Goal: Task Accomplishment & Management: Complete application form

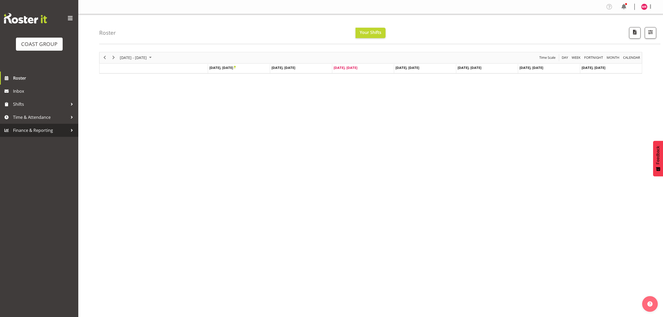
click at [44, 125] on link "Finance & Reporting" at bounding box center [39, 130] width 78 height 13
click at [47, 119] on span "Time & Attendance" at bounding box center [40, 117] width 55 height 8
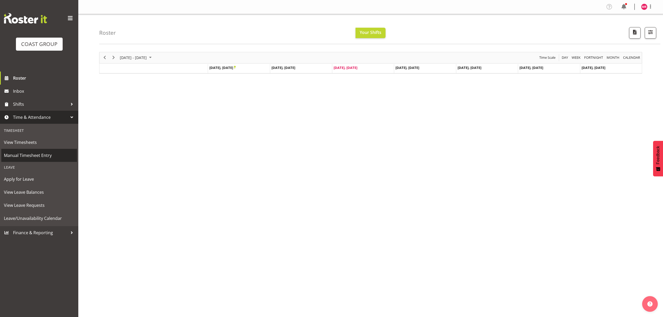
click at [55, 159] on span "Manual Timesheet Entry" at bounding box center [39, 155] width 71 height 8
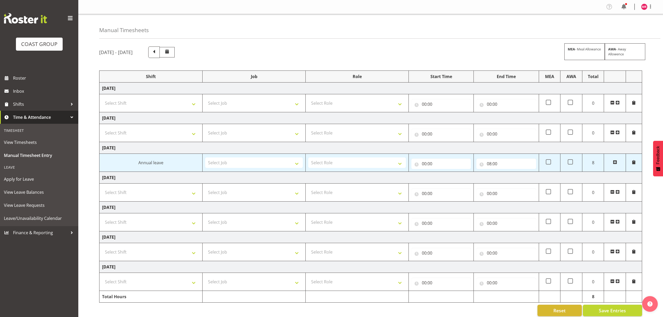
click at [617, 102] on span at bounding box center [618, 103] width 4 height 4
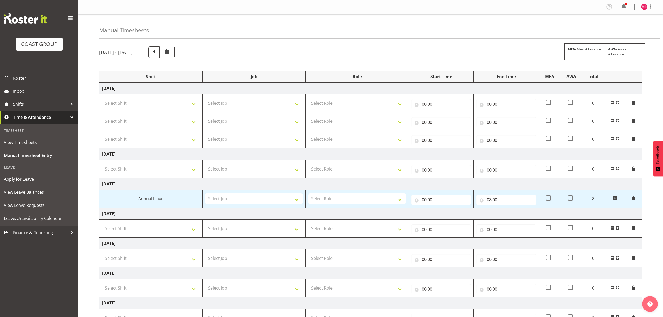
click at [617, 102] on span at bounding box center [618, 103] width 4 height 4
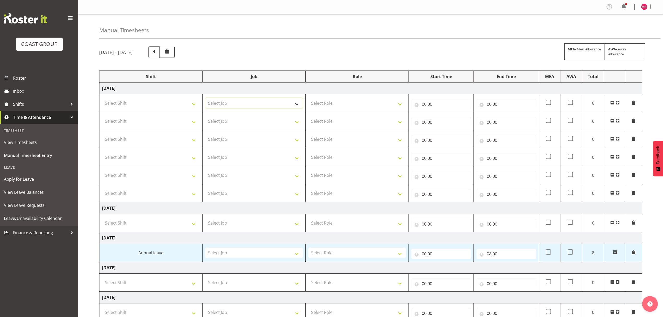
click at [257, 108] on select "Select Job 1 Carlton Events 1 Carlton Hamilton 1 Carlton Wellington 1 EHS WAREH…" at bounding box center [254, 103] width 98 height 10
select select "4127"
click at [355, 16] on div "Manual Timesheets" at bounding box center [380, 26] width 562 height 25
click at [348, 103] on select "Select Role DESIGNER" at bounding box center [357, 103] width 98 height 10
select select "215"
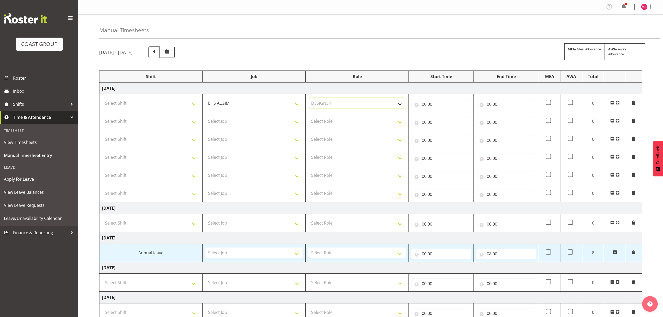
click at [308, 98] on select "Select Role DESIGNER" at bounding box center [357, 103] width 98 height 10
click at [153, 106] on select "Select Shift D+B @ HiNZ D+B Build D+B Build NZACA D+B Build Tech Day OCT 24 D+B…" at bounding box center [151, 103] width 98 height 10
click at [148, 103] on select "Select Shift D+B @ HiNZ D+B Build D+B Build NZACA D+B Build Tech Day OCT 24 D+B…" at bounding box center [151, 103] width 98 height 10
select select "1321"
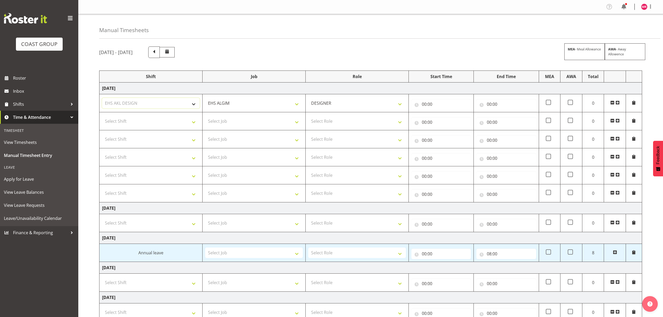
click at [102, 98] on select "Select Shift D+B @ HiNZ D+B Build D+B Build NZACA D+B Build Tech Day OCT 24 D+B…" at bounding box center [151, 103] width 98 height 10
click at [336, 104] on select "DESIGNER" at bounding box center [357, 103] width 98 height 10
click at [292, 103] on select "1 Carlton Events 1 Carlton Hamilton 1 Carlton Wellington 1 EHS WAREHOUSE/OFFICE…" at bounding box center [254, 103] width 98 height 10
select select "8690"
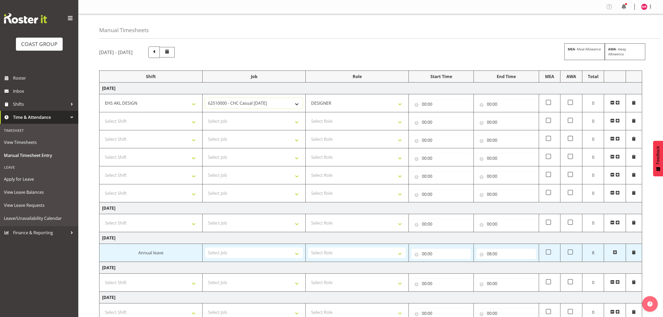
click at [205, 98] on select "1 Carlton Events 1 Carlton Hamilton 1 Carlton Wellington 1 EHS WAREHOUSE/OFFICE…" at bounding box center [254, 103] width 98 height 10
click at [248, 121] on select "Select Job 1 Carlton Events 1 Carlton Hamilton 1 Carlton Wellington 1 EHS WAREH…" at bounding box center [254, 121] width 98 height 10
select select "10038"
click at [205, 116] on select "Select Job 1 Carlton Events 1 Carlton Hamilton 1 Carlton Wellington 1 EHS WAREH…" at bounding box center [254, 121] width 98 height 10
click at [242, 139] on select "Select Job 1 Carlton Events 1 Carlton Hamilton 1 Carlton Wellington 1 EHS WAREH…" at bounding box center [254, 139] width 98 height 10
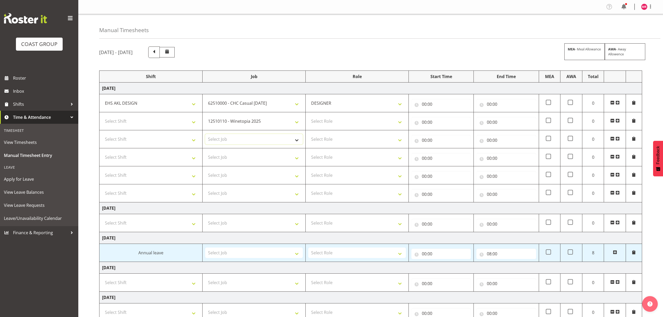
select select "8995"
click at [205, 135] on select "Select Job 1 Carlton Events 1 Carlton Hamilton 1 Carlton Wellington 1 EHS WAREH…" at bounding box center [254, 139] width 98 height 10
click at [234, 158] on select "Select Job 1 Carlton Events 1 Carlton Hamilton 1 Carlton Wellington 1 EHS WAREH…" at bounding box center [254, 157] width 98 height 10
select select "9890"
click at [205, 153] on select "Select Job 1 Carlton Events 1 Carlton Hamilton 1 Carlton Wellington 1 EHS WAREH…" at bounding box center [254, 157] width 98 height 10
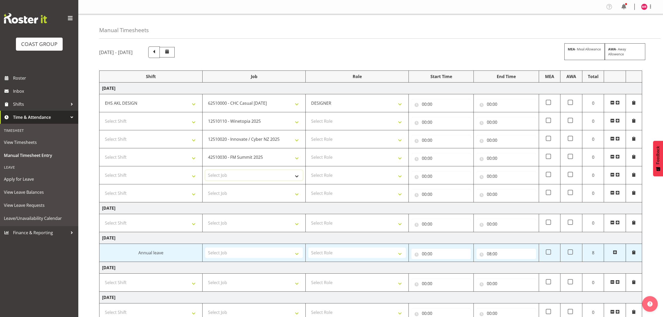
click at [246, 173] on select "Select Job 1 Carlton Events 1 Carlton Hamilton 1 Carlton Wellington 1 EHS WAREH…" at bounding box center [254, 175] width 98 height 10
select select "8960"
click at [205, 171] on select "Select Job 1 Carlton Events 1 Carlton Hamilton 1 Carlton Wellington 1 EHS WAREH…" at bounding box center [254, 175] width 98 height 10
click at [235, 192] on select "Select Job 1 Carlton Events 1 Carlton Hamilton 1 Carlton Wellington 1 EHS WAREH…" at bounding box center [254, 193] width 98 height 10
select select "9452"
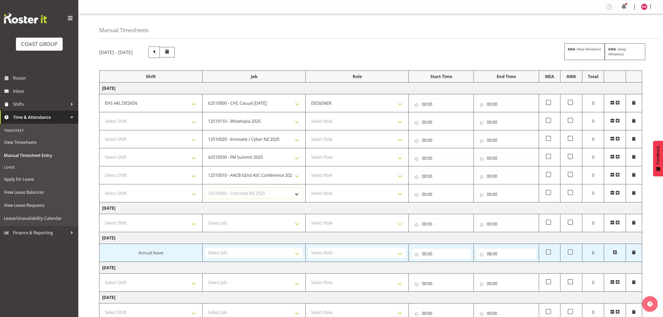
click at [205, 189] on select "Select Job 1 Carlton Events 1 Carlton Hamilton 1 Carlton Wellington 1 EHS WAREH…" at bounding box center [254, 193] width 98 height 10
click at [615, 195] on td at bounding box center [615, 193] width 22 height 18
click at [616, 195] on span at bounding box center [618, 193] width 4 height 4
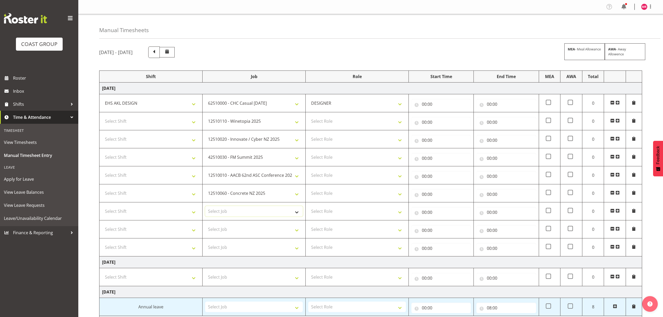
click at [231, 214] on select "Select Job 1 Carlton Events 1 Carlton Hamilton 1 Carlton Wellington 1 EHS WAREH…" at bounding box center [254, 211] width 98 height 10
select select "8681"
click at [244, 262] on td "Thursday 25th September 2025" at bounding box center [371, 262] width 543 height 12
click at [243, 211] on select "1 Carlton Events 1 Carlton Hamilton 1 Carlton Wellington 1 EHS WAREHOUSE/OFFICE…" at bounding box center [254, 211] width 98 height 10
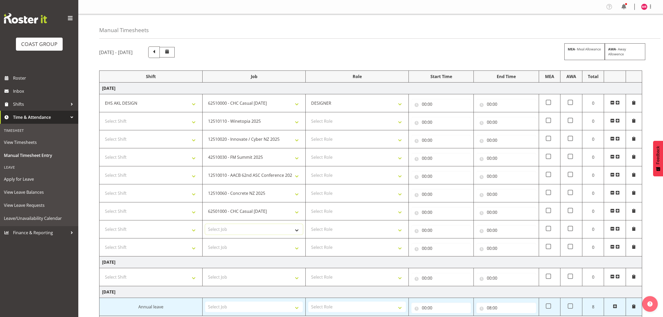
click at [235, 231] on select "Select Job 1 Carlton Events 1 Carlton Hamilton 1 Carlton Wellington 1 EHS WAREH…" at bounding box center [254, 229] width 98 height 10
select select "10497"
click at [205, 225] on select "Select Job 1 Carlton Events 1 Carlton Hamilton 1 Carlton Wellington 1 EHS WAREH…" at bounding box center [254, 229] width 98 height 10
click at [236, 250] on select "Select Job 1 Carlton Events 1 Carlton Hamilton 1 Carlton Wellington 1 EHS WAREH…" at bounding box center [254, 247] width 98 height 10
select select "10237"
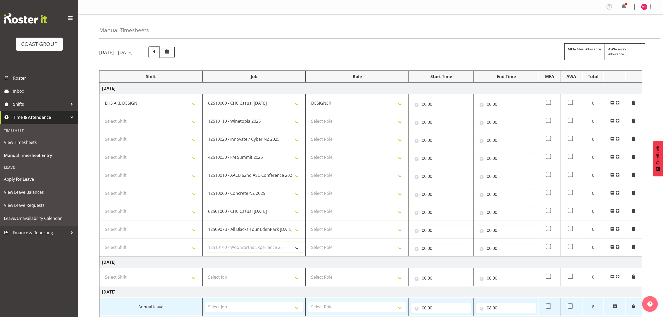
click at [205, 243] on select "Select Job 1 Carlton Events 1 Carlton Hamilton 1 Carlton Wellington 1 EHS WAREH…" at bounding box center [254, 247] width 98 height 10
click at [618, 250] on span at bounding box center [618, 247] width 4 height 6
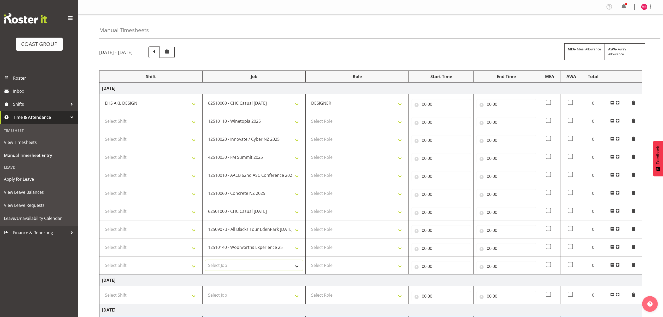
click at [237, 268] on select "Select Job 1 Carlton Events 1 Carlton Hamilton 1 Carlton Wellington 1 EHS WAREH…" at bounding box center [254, 265] width 98 height 10
select select "10497"
click at [205, 261] on select "Select Job 1 Carlton Events 1 Carlton Hamilton 1 Carlton Wellington 1 EHS WAREH…" at bounding box center [254, 265] width 98 height 10
click at [332, 268] on select "Select Role DESIGNER" at bounding box center [357, 265] width 98 height 10
select select "215"
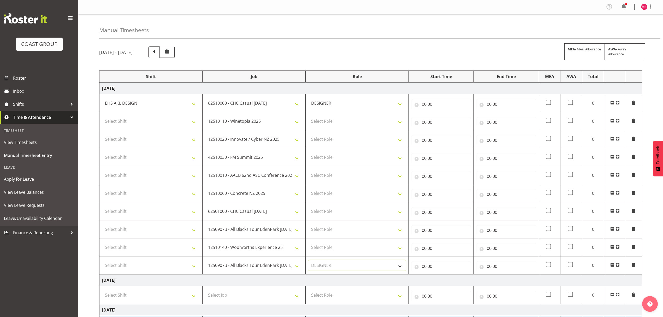
click at [308, 261] on select "Select Role DESIGNER" at bounding box center [357, 265] width 98 height 10
click at [335, 251] on select "Select Role DESIGNER" at bounding box center [357, 247] width 98 height 10
select select "215"
click at [308, 243] on select "Select Role DESIGNER" at bounding box center [357, 247] width 98 height 10
click at [341, 231] on select "Select Role DESIGNER" at bounding box center [357, 229] width 98 height 10
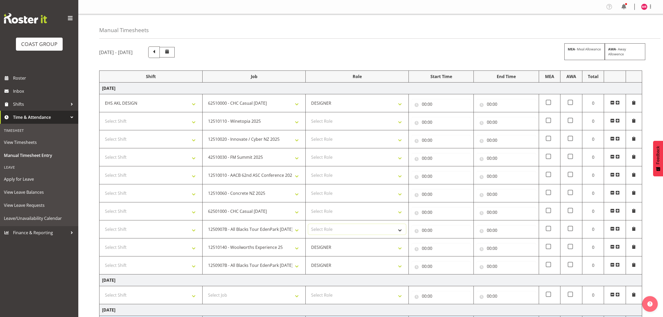
select select "215"
click at [308, 225] on select "Select Role DESIGNER" at bounding box center [357, 229] width 98 height 10
click at [345, 212] on select "Select Role DESIGNER" at bounding box center [357, 211] width 98 height 10
select select "215"
click at [308, 207] on select "Select Role DESIGNER" at bounding box center [357, 211] width 98 height 10
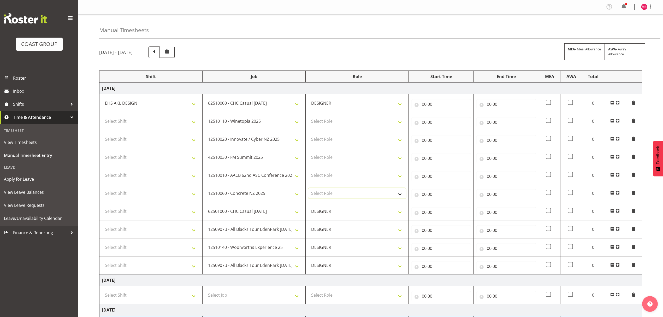
click at [344, 198] on select "Select Role DESIGNER" at bounding box center [357, 193] width 98 height 10
select select "215"
click at [308, 189] on select "Select Role DESIGNER" at bounding box center [357, 193] width 98 height 10
click at [338, 173] on select "Select Role DESIGNER" at bounding box center [357, 175] width 98 height 10
select select "215"
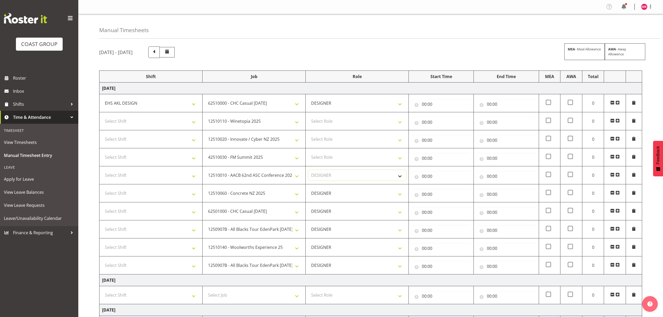
click at [308, 171] on select "Select Role DESIGNER" at bounding box center [357, 175] width 98 height 10
click at [341, 156] on select "Select Role DESIGNER" at bounding box center [357, 157] width 98 height 10
select select "215"
click at [308, 153] on select "Select Role DESIGNER" at bounding box center [357, 157] width 98 height 10
click at [334, 135] on select "Select Role DESIGNER" at bounding box center [357, 139] width 98 height 10
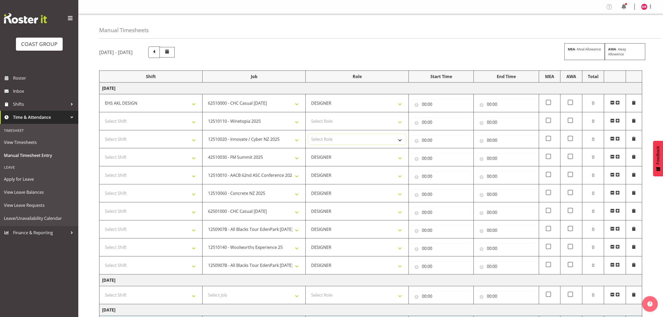
select select "215"
click at [308, 135] on select "Select Role DESIGNER" at bounding box center [357, 139] width 98 height 10
drag, startPoint x: 339, startPoint y: 123, endPoint x: 339, endPoint y: 126, distance: 3.7
click at [339, 123] on select "Select Role DESIGNER" at bounding box center [357, 121] width 98 height 10
select select "215"
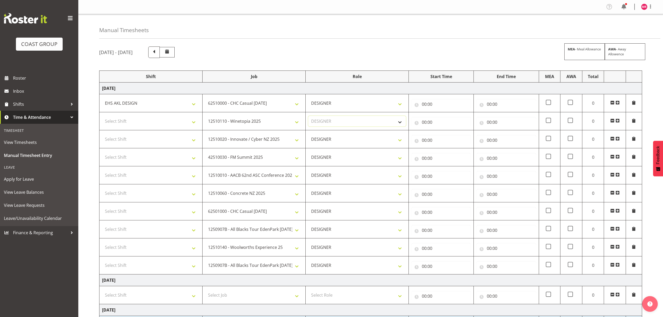
click at [308, 116] on select "Select Role DESIGNER" at bounding box center [357, 121] width 98 height 10
click at [168, 127] on td "Select Shift D+B @ HiNZ D+B Build D+B Build NZACA D+B Build Tech Day OCT 24 D+B…" at bounding box center [151, 121] width 103 height 18
click at [163, 121] on select "Select Shift D+B @ HiNZ D+B Build D+B Build NZACA D+B Build Tech Day OCT 24 D+B…" at bounding box center [151, 121] width 98 height 10
select select "1321"
click at [163, 121] on select "Select Shift D+B @ HiNZ D+B Build D+B Build NZACA D+B Build Tech Day OCT 24 D+B…" at bounding box center [151, 121] width 98 height 10
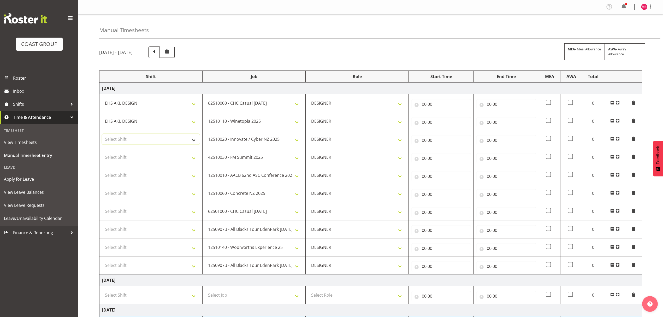
click at [154, 135] on select "Select Shift D+B @ HiNZ D+B Build D+B Build NZACA D+B Build Tech Day OCT 24 D+B…" at bounding box center [151, 139] width 98 height 10
select select "1321"
drag, startPoint x: 154, startPoint y: 135, endPoint x: 149, endPoint y: 142, distance: 7.8
click at [154, 135] on select "Select Shift D+B @ HiNZ D+B Build D+B Build NZACA D+B Build Tech Day OCT 24 D+B…" at bounding box center [151, 139] width 98 height 10
click at [143, 156] on select "Select Shift D+B @ HiNZ D+B Build D+B Build NZACA D+B Build Tech Day OCT 24 D+B…" at bounding box center [151, 157] width 98 height 10
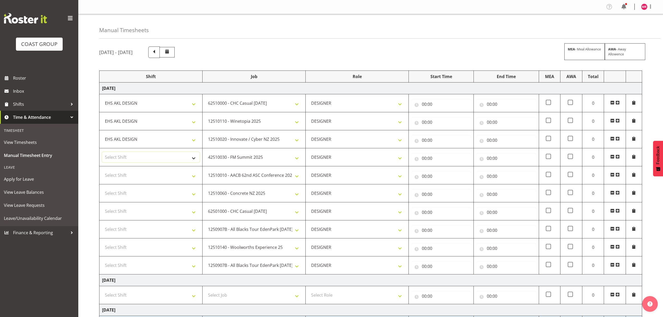
select select "1321"
drag, startPoint x: 143, startPoint y: 156, endPoint x: 141, endPoint y: 162, distance: 6.7
click at [143, 156] on select "Select Shift D+B @ HiNZ D+B Build D+B Build NZACA D+B Build Tech Day OCT 24 D+B…" at bounding box center [151, 157] width 98 height 10
click at [137, 171] on td "Select Shift D+B @ HiNZ D+B Build D+B Build NZACA D+B Build Tech Day OCT 24 D+B…" at bounding box center [151, 175] width 103 height 18
click at [137, 175] on select "Select Shift D+B @ HiNZ D+B Build D+B Build NZACA D+B Build Tech Day OCT 24 D+B…" at bounding box center [151, 175] width 98 height 10
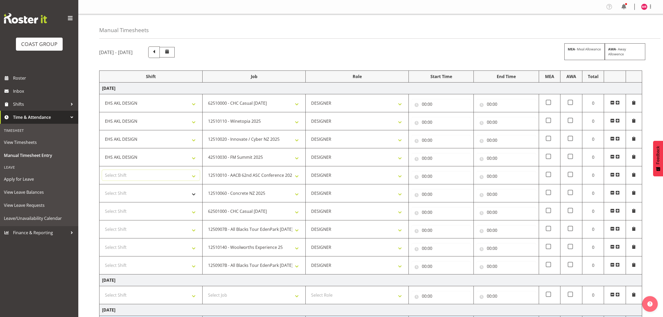
select select "1321"
click at [131, 188] on td "Select Shift D+B @ HiNZ D+B Build D+B Build NZACA D+B Build Tech Day OCT 24 D+B…" at bounding box center [151, 193] width 103 height 18
click at [129, 197] on select "Select Shift D+B @ HiNZ D+B Build D+B Build NZACA D+B Build Tech Day OCT 24 D+B…" at bounding box center [151, 193] width 98 height 10
select select "1321"
drag, startPoint x: 129, startPoint y: 197, endPoint x: 126, endPoint y: 204, distance: 7.4
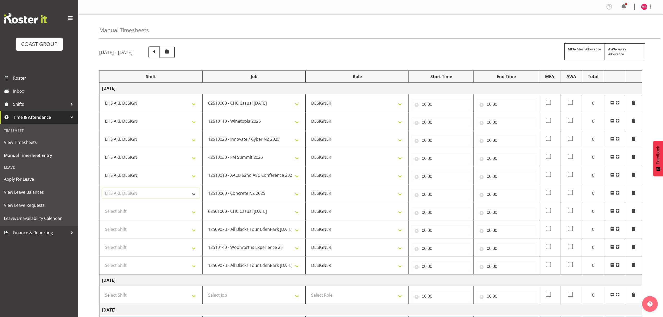
click at [129, 197] on select "Select Shift D+B @ HiNZ D+B Build D+B Build NZACA D+B Build Tech Day OCT 24 D+B…" at bounding box center [151, 193] width 98 height 10
click at [124, 220] on td "Select Shift D+B @ HiNZ D+B Build D+B Build NZACA D+B Build Tech Day OCT 24 D+B…" at bounding box center [151, 211] width 103 height 18
click at [125, 218] on td "Select Shift D+B @ HiNZ D+B Build D+B Build NZACA D+B Build Tech Day OCT 24 D+B…" at bounding box center [151, 211] width 103 height 18
click at [125, 215] on select "Select Shift D+B @ HiNZ D+B Build D+B Build NZACA D+B Build Tech Day OCT 24 D+B…" at bounding box center [151, 211] width 98 height 10
select select "1321"
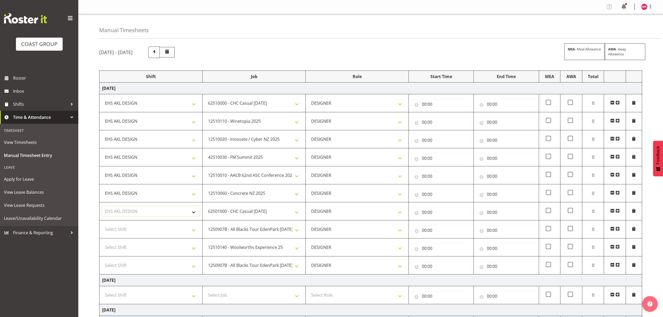
drag, startPoint x: 125, startPoint y: 215, endPoint x: 123, endPoint y: 224, distance: 8.8
click at [125, 215] on select "Select Shift D+B @ HiNZ D+B Build D+B Build NZACA D+B Build Tech Day OCT 24 D+B…" at bounding box center [151, 211] width 98 height 10
click at [121, 230] on select "Select Shift D+B @ HiNZ D+B Build D+B Build NZACA D+B Build Tech Day OCT 24 D+B…" at bounding box center [151, 229] width 98 height 10
select select "1321"
drag, startPoint x: 121, startPoint y: 230, endPoint x: 119, endPoint y: 238, distance: 7.5
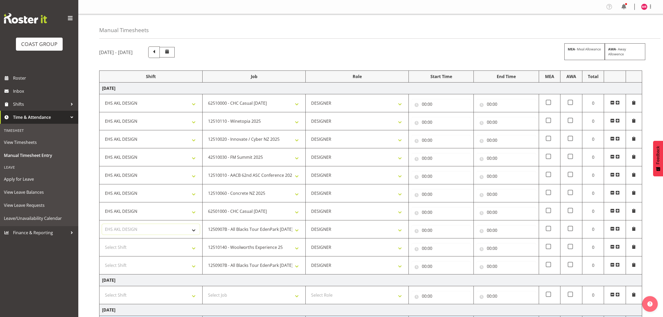
click at [121, 230] on select "Select Shift D+B @ HiNZ D+B Build D+B Build NZACA D+B Build Tech Day OCT 24 D+B…" at bounding box center [151, 229] width 98 height 10
click at [120, 245] on select "Select Shift D+B @ HiNZ D+B Build D+B Build NZACA D+B Build Tech Day OCT 24 D+B…" at bounding box center [151, 247] width 98 height 10
select select "1321"
drag, startPoint x: 120, startPoint y: 246, endPoint x: 117, endPoint y: 258, distance: 12.7
click at [120, 246] on select "Select Shift D+B @ HiNZ D+B Build D+B Build NZACA D+B Build Tech Day OCT 24 D+B…" at bounding box center [151, 247] width 98 height 10
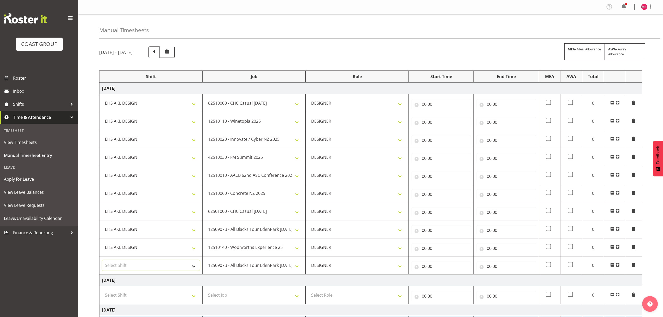
click at [115, 266] on select "Select Shift D+B @ HiNZ D+B Build D+B Build NZACA D+B Build Tech Day OCT 24 D+B…" at bounding box center [151, 265] width 98 height 10
select select "1321"
drag, startPoint x: 115, startPoint y: 266, endPoint x: 117, endPoint y: 264, distance: 2.8
click at [115, 266] on select "Select Shift D+B @ HiNZ D+B Build D+B Build NZACA D+B Build Tech Day OCT 24 D+B…" at bounding box center [151, 265] width 98 height 10
click at [447, 109] on input "00:00" at bounding box center [442, 104] width 60 height 10
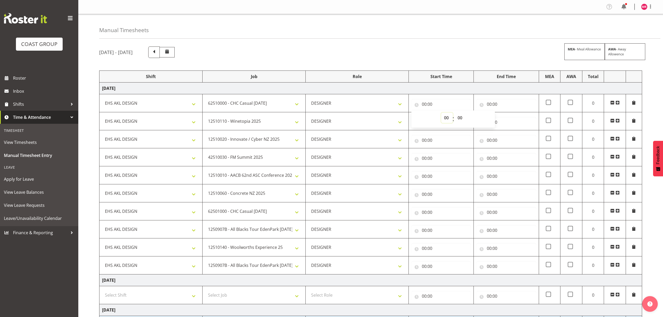
click at [448, 119] on select "00 01 02 03 04 05 06 07 08 09 10 11 12 13 14 15 16 17 18 19 20 21 22 23" at bounding box center [447, 118] width 12 height 10
select select "6"
click at [441, 113] on select "00 01 02 03 04 05 06 07 08 09 10 11 12 13 14 15 16 17 18 19 20 21 22 23" at bounding box center [447, 118] width 12 height 10
type input "06:00"
click at [463, 118] on select "00 01 02 03 04 05 06 07 08 09 10 11 12 13 14 15 16 17 18 19 20 21 22 23 24 25 2…" at bounding box center [461, 118] width 12 height 10
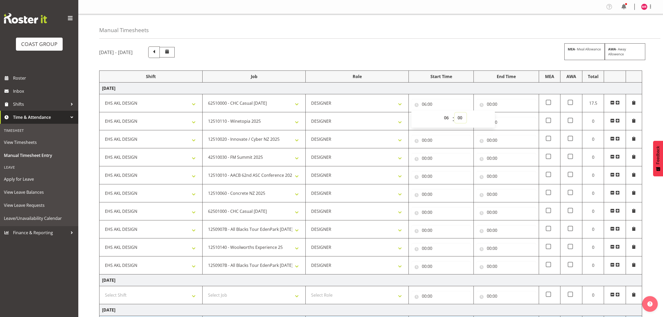
select select "40"
click at [455, 113] on select "00 01 02 03 04 05 06 07 08 09 10 11 12 13 14 15 16 17 18 19 20 21 22 23 24 25 2…" at bounding box center [461, 118] width 12 height 10
type input "06:40"
click at [507, 102] on input "00:00" at bounding box center [507, 104] width 60 height 10
click at [510, 118] on select "00 01 02 03 04 05 06 07 08 09 10 11 12 13 14 15 16 17 18 19 20 21 22 23" at bounding box center [512, 118] width 12 height 10
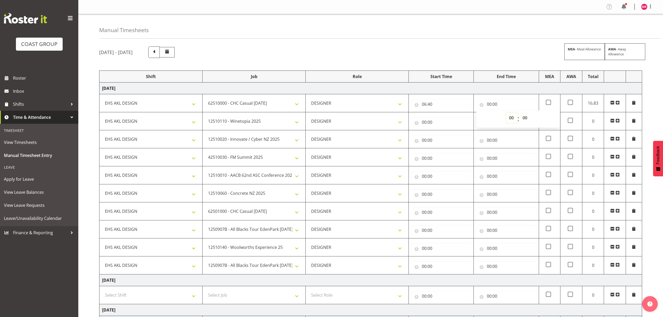
select select "7"
click at [506, 113] on select "00 01 02 03 04 05 06 07 08 09 10 11 12 13 14 15 16 17 18 19 20 21 22 23" at bounding box center [512, 118] width 12 height 10
type input "07:00"
click at [529, 118] on select "00 01 02 03 04 05 06 07 08 09 10 11 12 13 14 15 16 17 18 19 20 21 22 23 24 25 2…" at bounding box center [526, 118] width 12 height 10
select select "30"
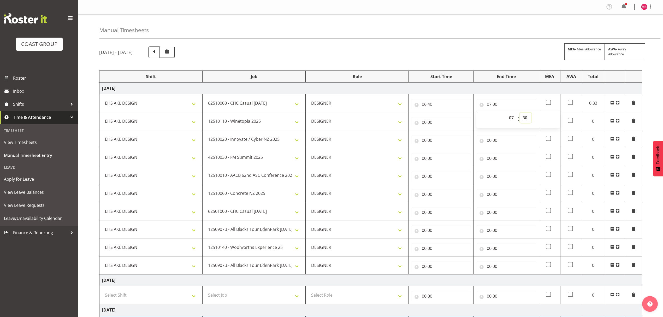
click at [520, 113] on select "00 01 02 03 04 05 06 07 08 09 10 11 12 13 14 15 16 17 18 19 20 21 22 23 24 25 2…" at bounding box center [526, 118] width 12 height 10
type input "07:30"
click at [438, 127] on input "00:00" at bounding box center [442, 122] width 60 height 10
click at [444, 136] on select "00 01 02 03 04 05 06 07 08 09 10 11 12 13 14 15 16 17 18 19 20 21 22 23" at bounding box center [447, 136] width 12 height 10
select select "7"
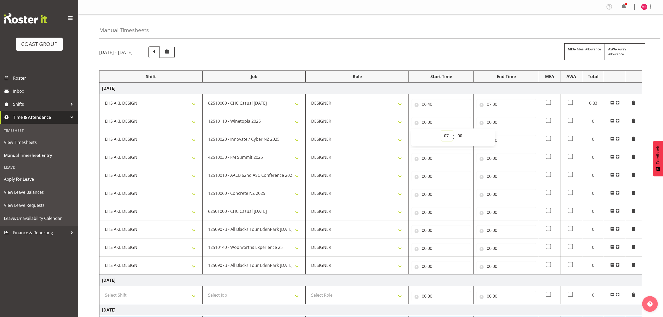
click at [441, 131] on select "00 01 02 03 04 05 06 07 08 09 10 11 12 13 14 15 16 17 18 19 20 21 22 23" at bounding box center [447, 136] width 12 height 10
type input "07:00"
click at [458, 137] on select "00 01 02 03 04 05 06 07 08 09 10 11 12 13 14 15 16 17 18 19 20 21 22 23 24 25 2…" at bounding box center [461, 136] width 12 height 10
select select "30"
click at [455, 131] on select "00 01 02 03 04 05 06 07 08 09 10 11 12 13 14 15 16 17 18 19 20 21 22 23 24 25 2…" at bounding box center [461, 136] width 12 height 10
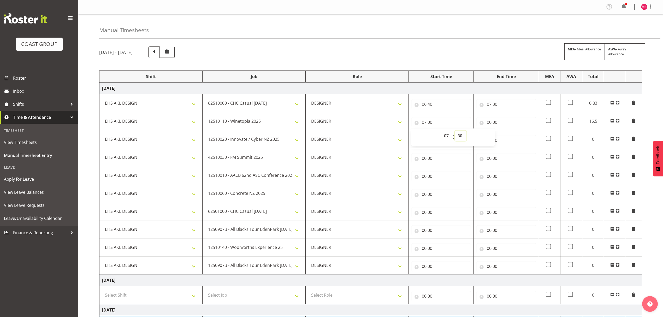
type input "07:30"
click at [504, 118] on input "00:00" at bounding box center [507, 122] width 60 height 10
click at [509, 135] on select "00 01 02 03 04 05 06 07 08 09 10 11 12 13 14 15 16 17 18 19 20 21 22 23" at bounding box center [512, 136] width 12 height 10
click at [443, 122] on input "07:30" at bounding box center [442, 122] width 60 height 10
click at [457, 136] on select "00 01 02 03 04 05 06 07 08 09 10 11 12 13 14 15 16 17 18 19 20 21 22 23 24 25 2…" at bounding box center [461, 136] width 12 height 10
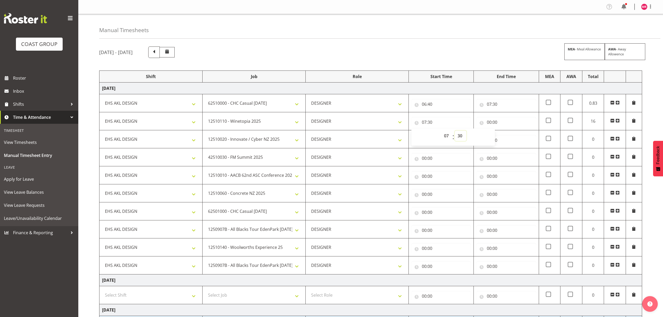
select select "1"
click at [455, 131] on select "00 01 02 03 04 05 06 07 08 09 10 11 12 13 14 15 16 17 18 19 20 21 22 23 24 25 2…" at bounding box center [461, 136] width 12 height 10
type input "07:01"
click at [457, 135] on select "00 01 02 03 04 05 06 07 08 09 10 11 12 13 14 15 16 17 18 19 20 21 22 23 24 25 2…" at bounding box center [461, 136] width 12 height 10
select select "0"
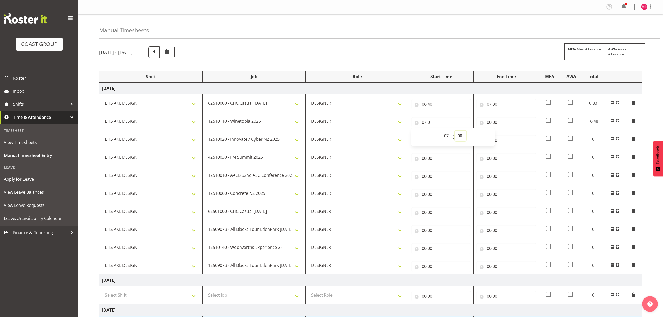
click at [455, 131] on select "00 01 02 03 04 05 06 07 08 09 10 11 12 13 14 15 16 17 18 19 20 21 22 23 24 25 2…" at bounding box center [461, 136] width 12 height 10
type input "07:00"
click at [497, 124] on input "00:00" at bounding box center [507, 122] width 60 height 10
click at [509, 135] on select "00 01 02 03 04 05 06 07 08 09 10 11 12 13 14 15 16 17 18 19 20 21 22 23" at bounding box center [512, 136] width 12 height 10
select select "7"
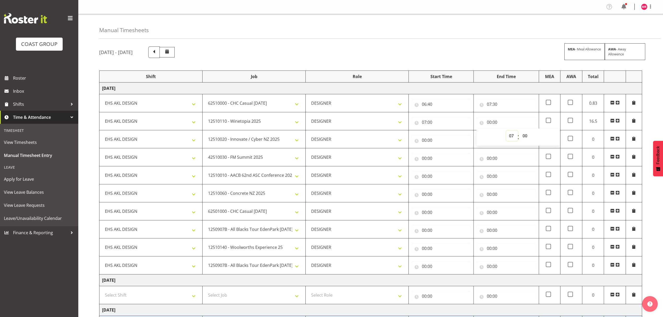
click at [506, 131] on select "00 01 02 03 04 05 06 07 08 09 10 11 12 13 14 15 16 17 18 19 20 21 22 23" at bounding box center [512, 136] width 12 height 10
type input "07:00"
drag, startPoint x: 528, startPoint y: 138, endPoint x: 528, endPoint y: 132, distance: 6.5
click at [528, 138] on select "00 01 02 03 04 05 06 07 08 09 10 11 12 13 14 15 16 17 18 19 20 21 22 23 24 25 2…" at bounding box center [526, 136] width 12 height 10
select select "30"
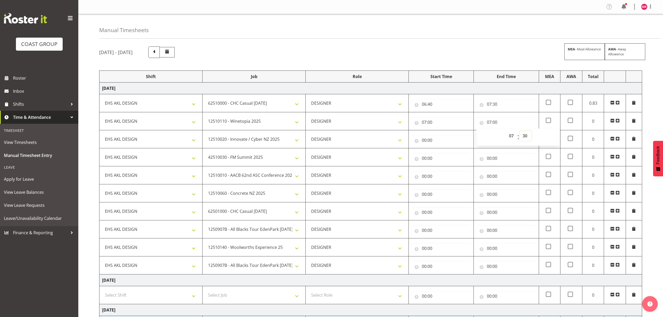
click at [520, 131] on select "00 01 02 03 04 05 06 07 08 09 10 11 12 13 14 15 16 17 18 19 20 21 22 23 24 25 2…" at bounding box center [526, 136] width 12 height 10
type input "07:30"
click at [437, 145] on input "00:00" at bounding box center [442, 140] width 60 height 10
click at [443, 157] on select "00 01 02 03 04 05 06 07 08 09 10 11 12 13 14 15 16 17 18 19 20 21 22 23" at bounding box center [447, 154] width 12 height 10
select select "7"
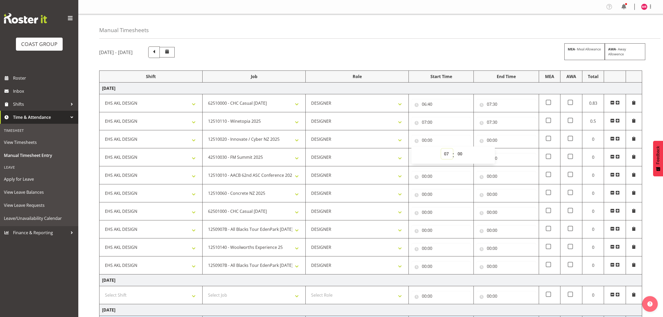
click at [441, 149] on select "00 01 02 03 04 05 06 07 08 09 10 11 12 13 14 15 16 17 18 19 20 21 22 23" at bounding box center [447, 154] width 12 height 10
type input "07:00"
click at [460, 155] on select "00 01 02 03 04 05 06 07 08 09 10 11 12 13 14 15 16 17 18 19 20 21 22 23 24 25 2…" at bounding box center [461, 154] width 12 height 10
select select "30"
click at [455, 149] on select "00 01 02 03 04 05 06 07 08 09 10 11 12 13 14 15 16 17 18 19 20 21 22 23 24 25 2…" at bounding box center [461, 154] width 12 height 10
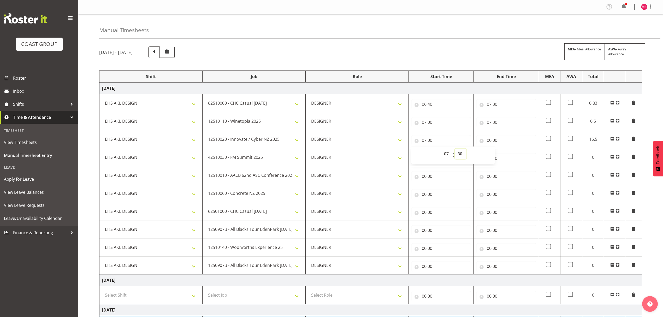
type input "07:30"
click at [500, 141] on input "00:00" at bounding box center [507, 140] width 60 height 10
click at [510, 155] on select "00 01 02 03 04 05 06 07 08 09 10 11 12 13 14 15 16 17 18 19 20 21 22 23" at bounding box center [512, 154] width 12 height 10
select select "8"
click at [506, 149] on select "00 01 02 03 04 05 06 07 08 09 10 11 12 13 14 15 16 17 18 19 20 21 22 23" at bounding box center [512, 154] width 12 height 10
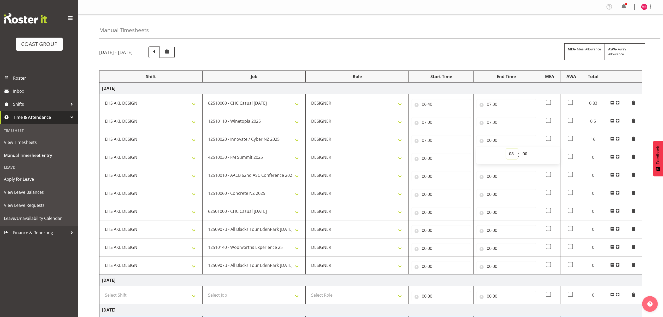
type input "08:00"
click at [445, 157] on input "00:00" at bounding box center [442, 158] width 60 height 10
click at [446, 171] on select "00 01 02 03 04 05 06 07 08 09 10 11 12 13 14 15 16 17 18 19 20 21 22 23" at bounding box center [447, 172] width 12 height 10
select select "8"
click at [441, 167] on select "00 01 02 03 04 05 06 07 08 09 10 11 12 13 14 15 16 17 18 19 20 21 22 23" at bounding box center [447, 172] width 12 height 10
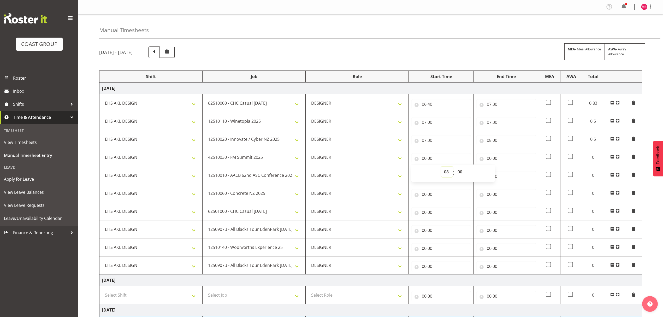
type input "08:00"
click at [497, 158] on input "00:00" at bounding box center [507, 158] width 60 height 10
click at [513, 175] on select "00 01 02 03 04 05 06 07 08 09 10 11 12 13 14 15 16 17 18 19 20 21 22 23" at bounding box center [512, 172] width 12 height 10
select select "9"
click at [506, 167] on select "00 01 02 03 04 05 06 07 08 09 10 11 12 13 14 15 16 17 18 19 20 21 22 23" at bounding box center [512, 172] width 12 height 10
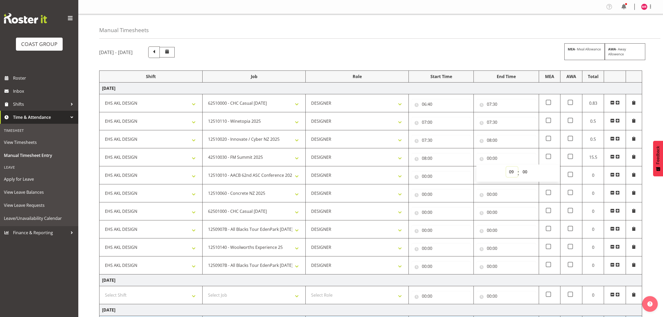
type input "09:00"
click at [448, 180] on input "00:00" at bounding box center [442, 176] width 60 height 10
click at [448, 190] on select "00 01 02 03 04 05 06 07 08 09 10 11 12 13 14 15 16 17 18 19 20 21 22 23" at bounding box center [447, 190] width 12 height 10
select select "9"
click at [441, 185] on select "00 01 02 03 04 05 06 07 08 09 10 11 12 13 14 15 16 17 18 19 20 21 22 23" at bounding box center [447, 190] width 12 height 10
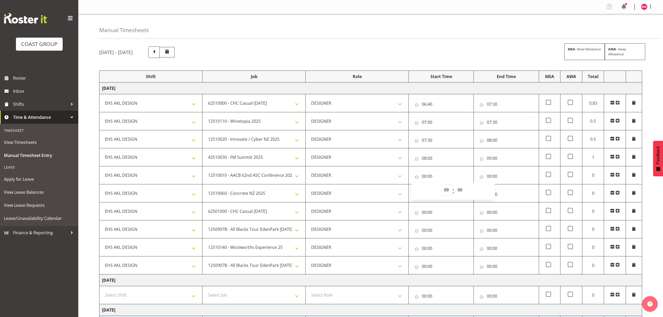
type input "09:00"
click at [516, 174] on input "00:00" at bounding box center [507, 176] width 60 height 10
click at [507, 188] on select "00 01 02 03 04 05 06 07 08 09 10 11 12 13 14 15 16 17 18 19 20 21 22 23" at bounding box center [512, 190] width 12 height 10
select select "10"
click at [506, 185] on select "00 01 02 03 04 05 06 07 08 09 10 11 12 13 14 15 16 17 18 19 20 21 22 23" at bounding box center [512, 190] width 12 height 10
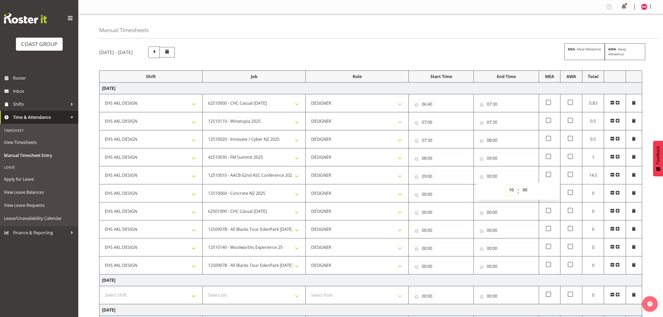
type input "10:00"
click at [442, 195] on input "00:00" at bounding box center [442, 194] width 60 height 10
click at [441, 209] on select "00 01 02 03 04 05 06 07 08 09 10 11 12 13 14 15 16 17 18 19 20 21 22 23" at bounding box center [447, 208] width 12 height 10
select select "10"
click at [441, 204] on select "00 01 02 03 04 05 06 07 08 09 10 11 12 13 14 15 16 17 18 19 20 21 22 23" at bounding box center [447, 208] width 12 height 10
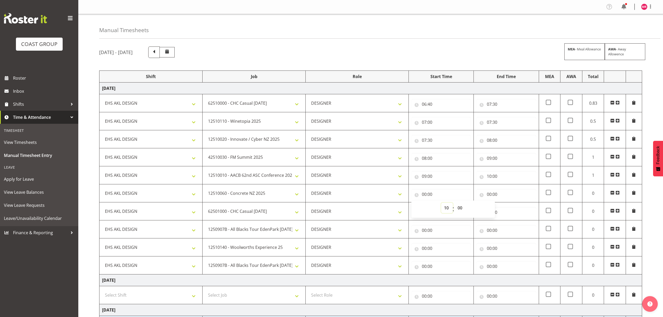
type input "10:00"
click at [503, 196] on input "00:00" at bounding box center [507, 194] width 60 height 10
click at [508, 209] on select "00 01 02 03 04 05 06 07 08 09 10 11 12 13 14 15 16 17 18 19 20 21 22 23" at bounding box center [512, 208] width 12 height 10
select select "11"
click at [506, 204] on select "00 01 02 03 04 05 06 07 08 09 10 11 12 13 14 15 16 17 18 19 20 21 22 23" at bounding box center [512, 208] width 12 height 10
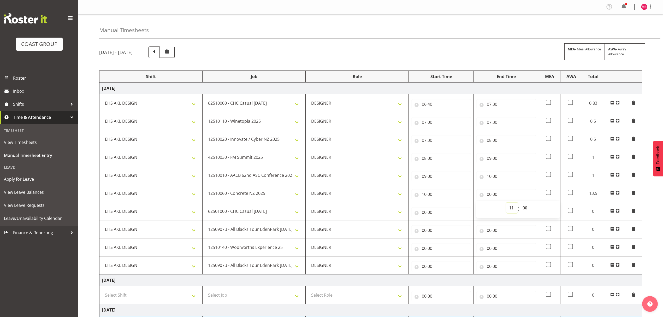
type input "11:00"
click at [448, 220] on td "00:00 00 01 02 03 04 05 06 07 08 09 10 11 12 13 14 15 16 17 18 19 20 21 22 23 :…" at bounding box center [441, 211] width 65 height 18
click at [453, 214] on input "00:00" at bounding box center [442, 212] width 60 height 10
click at [445, 225] on select "00 01 02 03 04 05 06 07 08 09 10 11 12 13 14 15 16 17 18 19 20 21 22 23" at bounding box center [447, 226] width 12 height 10
select select "11"
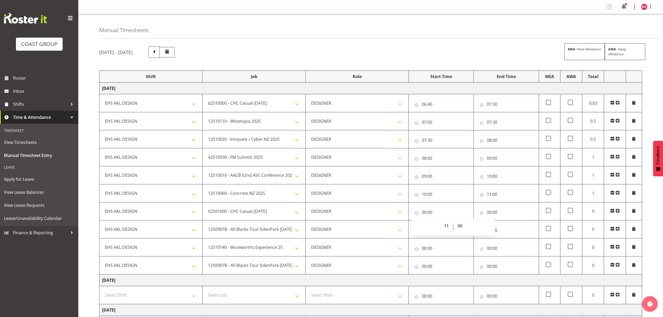
click at [441, 222] on select "00 01 02 03 04 05 06 07 08 09 10 11 12 13 14 15 16 17 18 19 20 21 22 23" at bounding box center [447, 226] width 12 height 10
type input "11:00"
drag, startPoint x: 508, startPoint y: 210, endPoint x: 504, endPoint y: 222, distance: 12.2
click at [507, 213] on input "00:00" at bounding box center [507, 212] width 60 height 10
click at [507, 226] on select "00 01 02 03 04 05 06 07 08 09 10 11 12 13 14 15 16 17 18 19 20 21 22 23" at bounding box center [512, 226] width 12 height 10
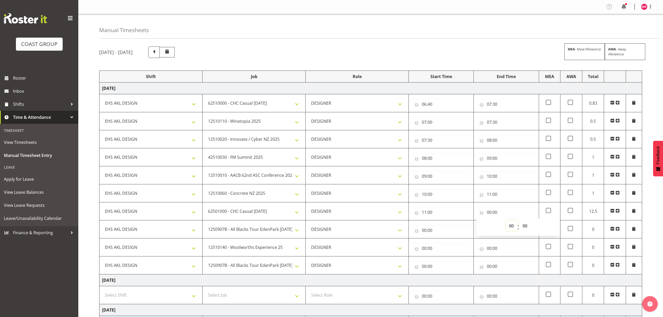
select select "12"
click at [506, 222] on select "00 01 02 03 04 05 06 07 08 09 10 11 12 13 14 15 16 17 18 19 20 21 22 23" at bounding box center [512, 226] width 12 height 10
type input "12:00"
click at [455, 232] on input "00:00" at bounding box center [442, 230] width 60 height 10
click at [515, 214] on input "12:00" at bounding box center [507, 212] width 60 height 10
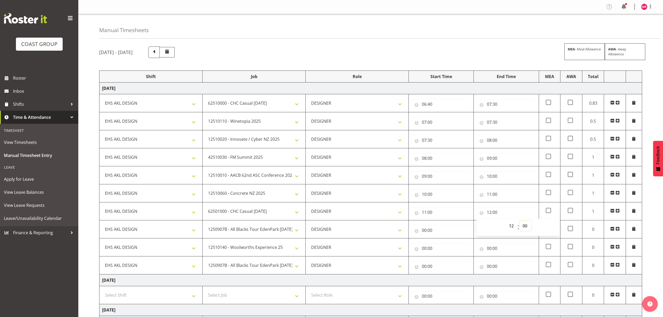
click at [524, 225] on select "00 01 02 03 04 05 06 07 08 09 10 11 12 13 14 15 16 17 18 19 20 21 22 23 24 25 2…" at bounding box center [526, 226] width 12 height 10
select select "30"
click at [520, 222] on select "00 01 02 03 04 05 06 07 08 09 10 11 12 13 14 15 16 17 18 19 20 21 22 23 24 25 2…" at bounding box center [526, 226] width 12 height 10
type input "12:30"
click at [432, 238] on td "00:00 00 01 02 03 04 05 06 07 08 09 10 11 12 13 14 15 16 17 18 19 20 21 22 23 :…" at bounding box center [441, 229] width 65 height 18
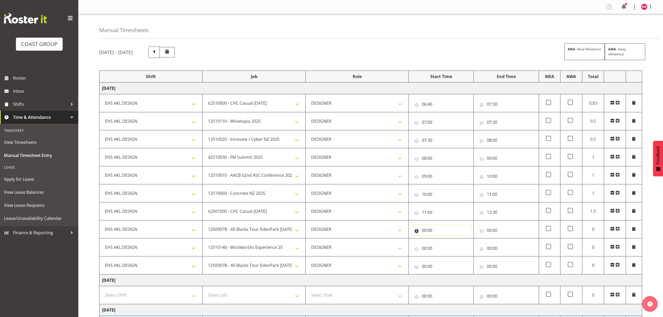
click at [436, 233] on input "00:00" at bounding box center [442, 230] width 60 height 10
click at [444, 244] on select "00 01 02 03 04 05 06 07 08 09 10 11 12 13 14 15 16 17 18 19 20 21 22 23" at bounding box center [447, 244] width 12 height 10
select select "12"
click at [441, 240] on select "00 01 02 03 04 05 06 07 08 09 10 11 12 13 14 15 16 17 18 19 20 21 22 23" at bounding box center [447, 244] width 12 height 10
type input "12:00"
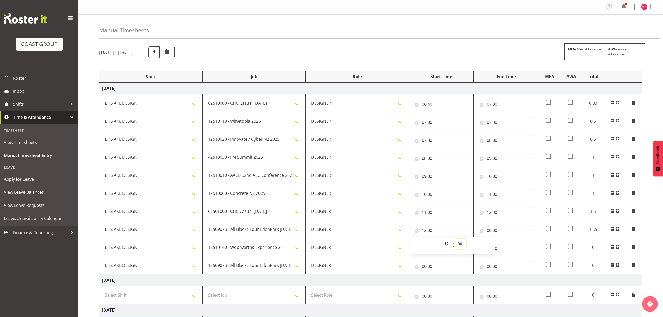
click at [462, 246] on select "00 01 02 03 04 05 06 07 08 09 10 11 12 13 14 15 16 17 18 19 20 21 22 23 24 25 2…" at bounding box center [461, 244] width 12 height 10
select select "30"
click at [455, 240] on select "00 01 02 03 04 05 06 07 08 09 10 11 12 13 14 15 16 17 18 19 20 21 22 23 24 25 2…" at bounding box center [461, 244] width 12 height 10
type input "12:30"
click at [513, 231] on input "00:00" at bounding box center [507, 230] width 60 height 10
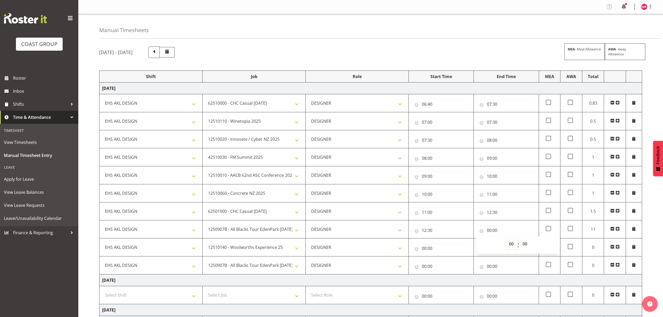
click at [516, 242] on select "00 01 02 03 04 05 06 07 08 09 10 11 12 13 14 15 16 17 18 19 20 21 22 23" at bounding box center [512, 244] width 12 height 10
select select "16"
click at [506, 240] on select "00 01 02 03 04 05 06 07 08 09 10 11 12 13 14 15 16 17 18 19 20 21 22 23" at bounding box center [512, 244] width 12 height 10
type input "16:00"
click at [511, 246] on select "00 01 02 03 04 05 06 07 08 09 10 11 12 13 14 15 16 17 18 19 20 21 22 23" at bounding box center [512, 244] width 12 height 10
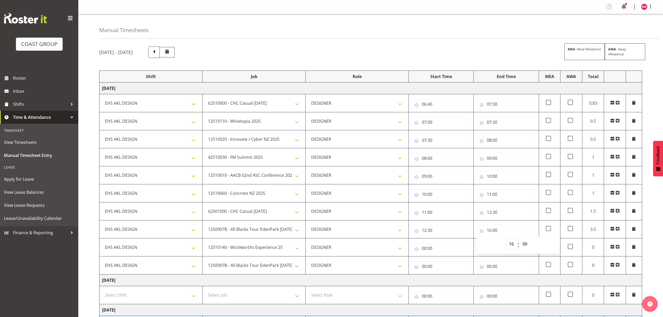
select select "14"
click at [506, 240] on select "00 01 02 03 04 05 06 07 08 09 10 11 12 13 14 15 16 17 18 19 20 21 22 23" at bounding box center [512, 244] width 12 height 10
type input "14:00"
click at [425, 252] on input "00:00" at bounding box center [442, 248] width 60 height 10
click at [445, 260] on select "00 01 02 03 04 05 06 07 08 09 10 11 12 13 14 15 16 17 18 19 20 21 22 23" at bounding box center [447, 262] width 12 height 10
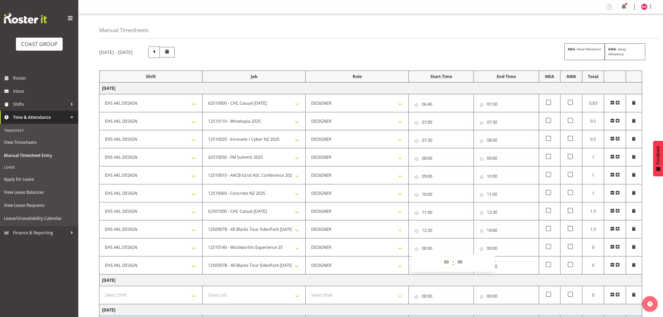
select select "14"
click at [441, 258] on select "00 01 02 03 04 05 06 07 08 09 10 11 12 13 14 15 16 17 18 19 20 21 22 23" at bounding box center [447, 262] width 12 height 10
type input "14:00"
click at [504, 248] on input "00:00" at bounding box center [507, 248] width 60 height 10
click at [510, 265] on select "00 01 02 03 04 05 06 07 08 09 10 11 12 13 14 15 16 17 18 19 20 21 22 23" at bounding box center [512, 262] width 12 height 10
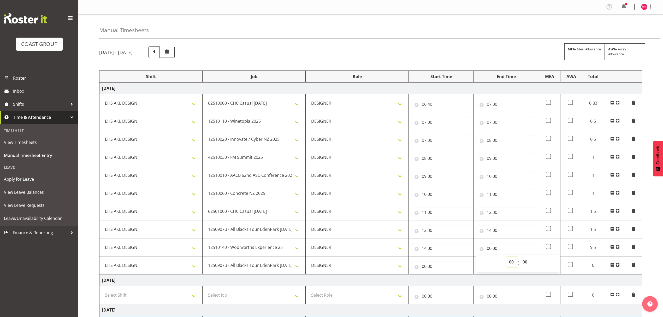
select select "15"
click at [506, 258] on select "00 01 02 03 04 05 06 07 08 09 10 11 12 13 14 15 16 17 18 19 20 21 22 23" at bounding box center [512, 262] width 12 height 10
type input "15:00"
click at [436, 266] on input "00:00" at bounding box center [442, 266] width 60 height 10
click at [441, 279] on select "00 01 02 03 04 05 06 07 08 09 10 11 12 13 14 15 16 17 18 19 20 21 22 23" at bounding box center [447, 280] width 12 height 10
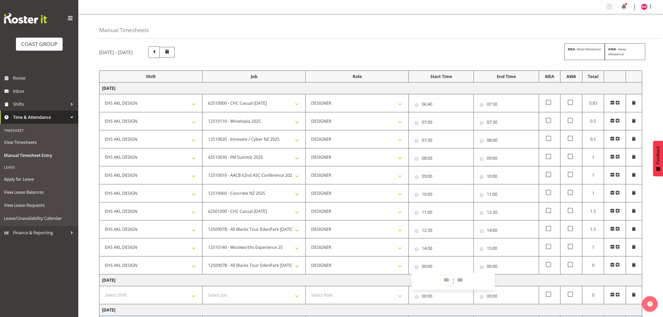
select select "15"
click at [441, 276] on select "00 01 02 03 04 05 06 07 08 09 10 11 12 13 14 15 16 17 18 19 20 21 22 23" at bounding box center [447, 280] width 12 height 10
type input "15:00"
click at [487, 267] on input "00:00" at bounding box center [507, 266] width 60 height 10
click at [509, 282] on select "00 01 02 03 04 05 06 07 08 09 10 11 12 13 14 15 16 17 18 19 20 21 22 23" at bounding box center [512, 280] width 12 height 10
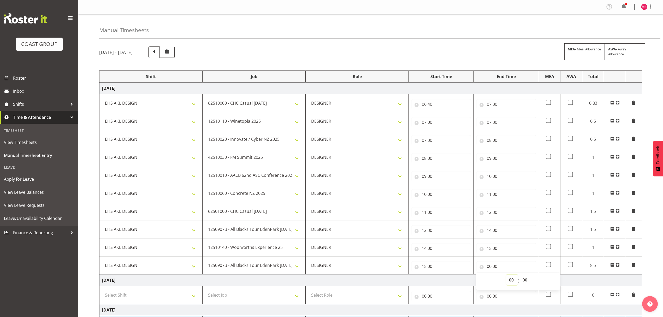
select select "16"
click at [506, 276] on select "00 01 02 03 04 05 06 07 08 09 10 11 12 13 14 15 16 17 18 19 20 21 22 23" at bounding box center [512, 280] width 12 height 10
type input "16:00"
click at [525, 279] on select "00 01 02 03 04 05 06 07 08 09 10 11 12 13 14 15 16 17 18 19 20 21 22 23 24 25 2…" at bounding box center [526, 280] width 12 height 10
select select "15"
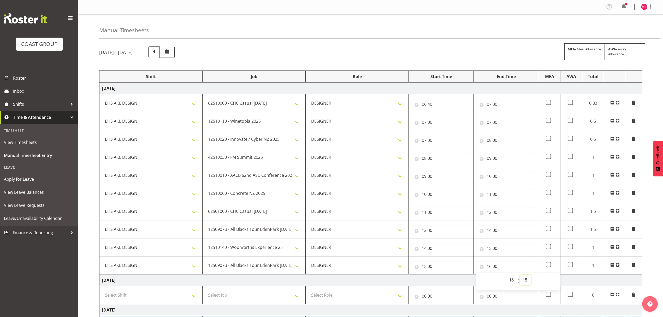
click at [520, 276] on select "00 01 02 03 04 05 06 07 08 09 10 11 12 13 14 15 16 17 18 19 20 21 22 23 24 25 2…" at bounding box center [526, 280] width 12 height 10
type input "16:15"
click at [530, 91] on td "Wednesday 24th September 2025" at bounding box center [371, 89] width 543 height 12
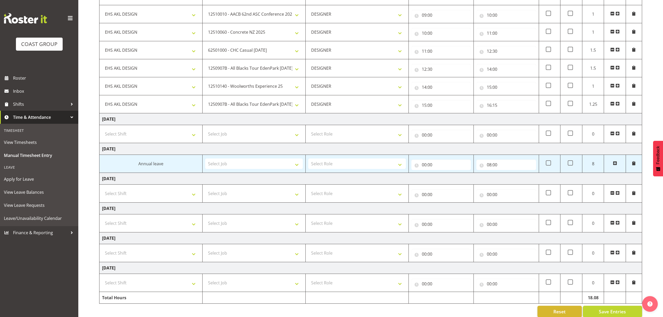
scroll to position [173, 0]
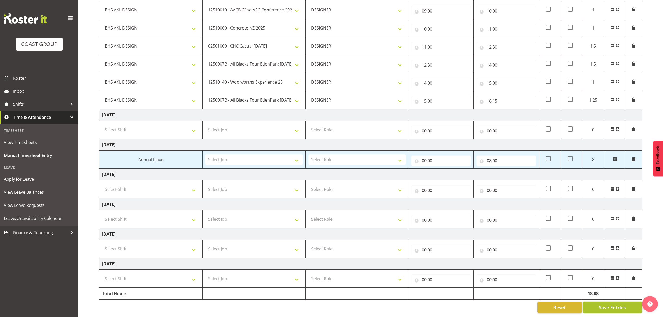
click at [608, 304] on span "Save Entries" at bounding box center [612, 307] width 27 height 7
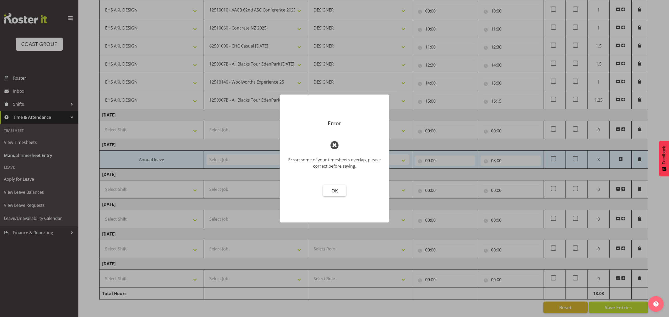
click at [337, 188] on span "OK" at bounding box center [334, 191] width 7 height 6
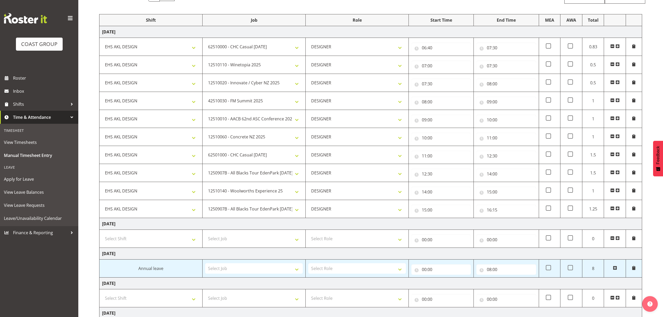
scroll to position [68, 0]
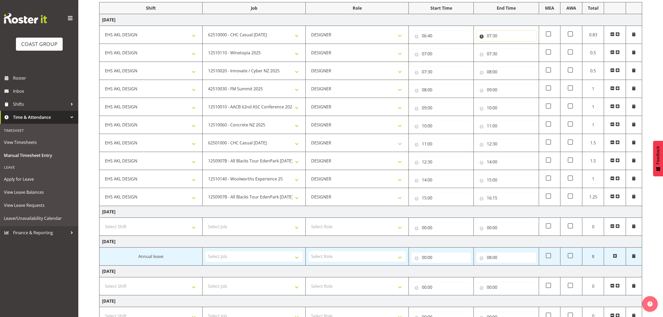
click at [495, 36] on input "07:30" at bounding box center [507, 36] width 60 height 10
click at [523, 46] on select "00 01 02 03 04 05 06 07 08 09 10 11 12 13 14 15 16 17 18 19 20 21 22 23 24 25 2…" at bounding box center [526, 49] width 12 height 10
select select "0"
click at [520, 44] on select "00 01 02 03 04 05 06 07 08 09 10 11 12 13 14 15 16 17 18 19 20 21 22 23 24 25 2…" at bounding box center [526, 49] width 12 height 10
type input "07:00"
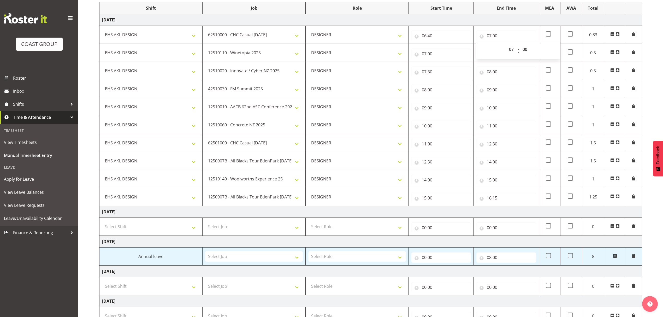
click at [524, 21] on td "Wednesday 24th September 2025" at bounding box center [371, 20] width 543 height 12
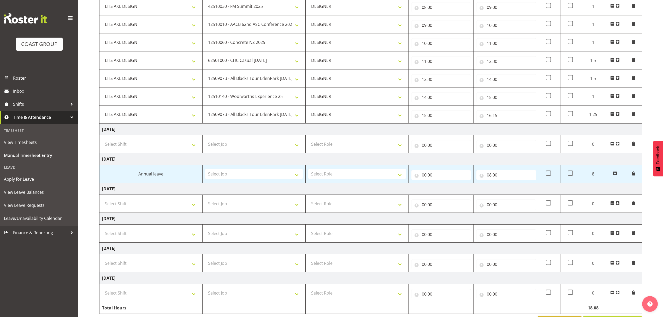
scroll to position [173, 0]
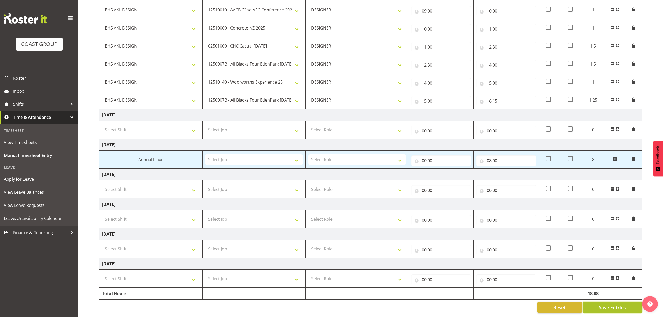
click at [602, 304] on span "Save Entries" at bounding box center [612, 307] width 27 height 7
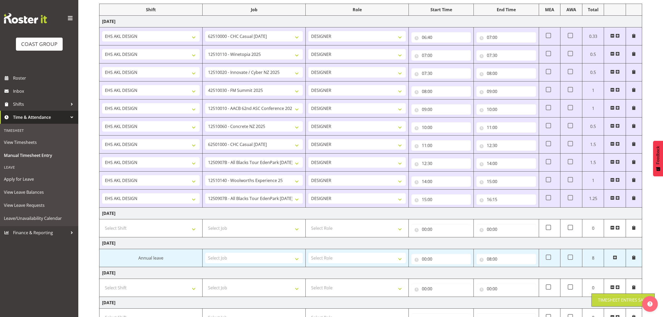
scroll to position [69, 0]
